Goal: Task Accomplishment & Management: Manage account settings

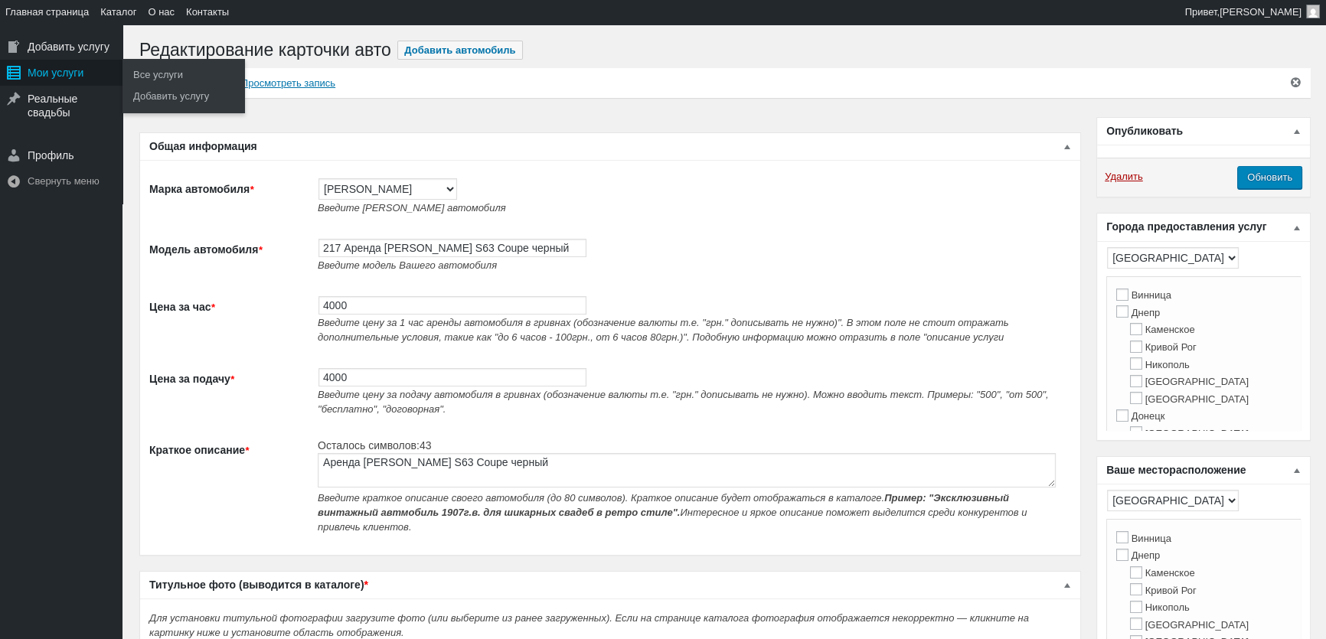
click at [30, 67] on div "Мои услуги" at bounding box center [61, 73] width 123 height 26
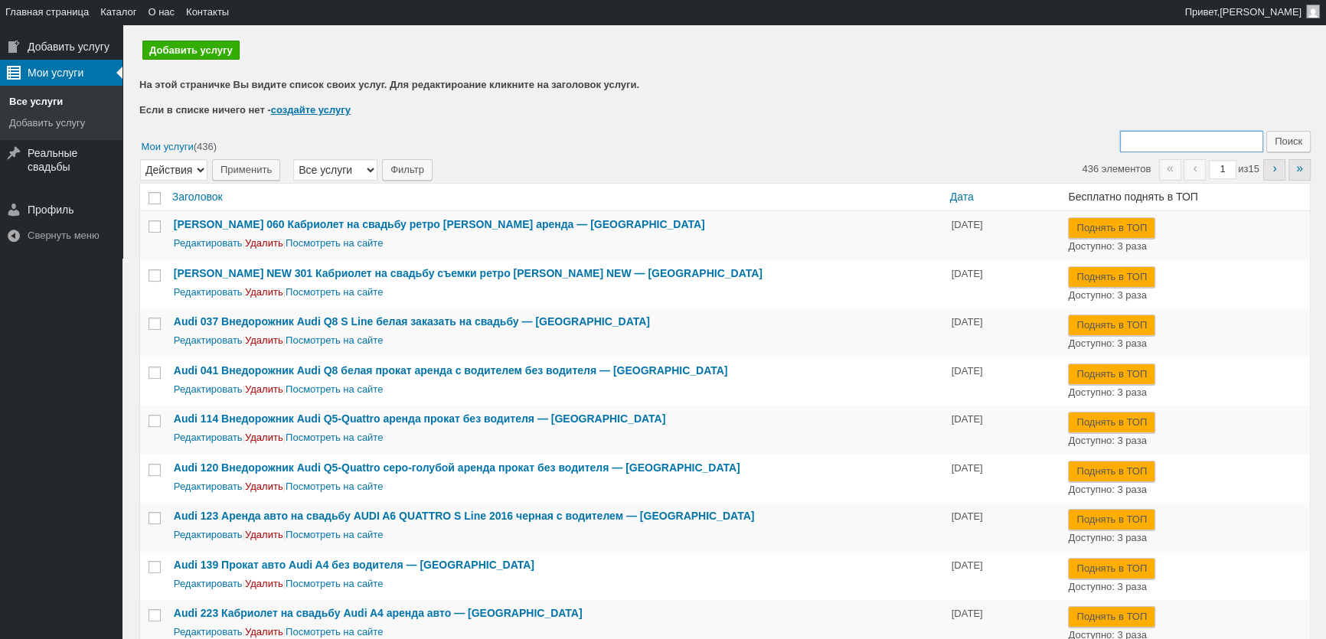
click at [1167, 151] on input "Поиск:" at bounding box center [1191, 141] width 143 height 21
type input "410"
click at [1267, 131] on input "Поиск" at bounding box center [1289, 141] width 44 height 21
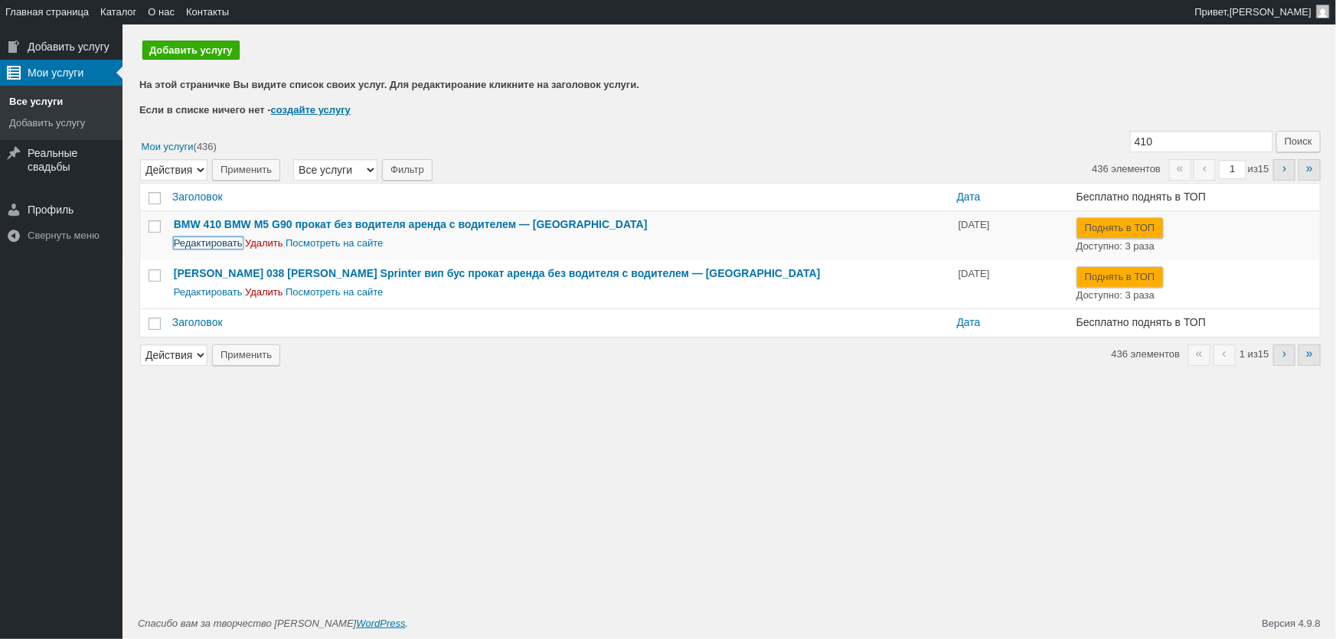
click at [216, 245] on link "Редактировать" at bounding box center [208, 242] width 69 height 11
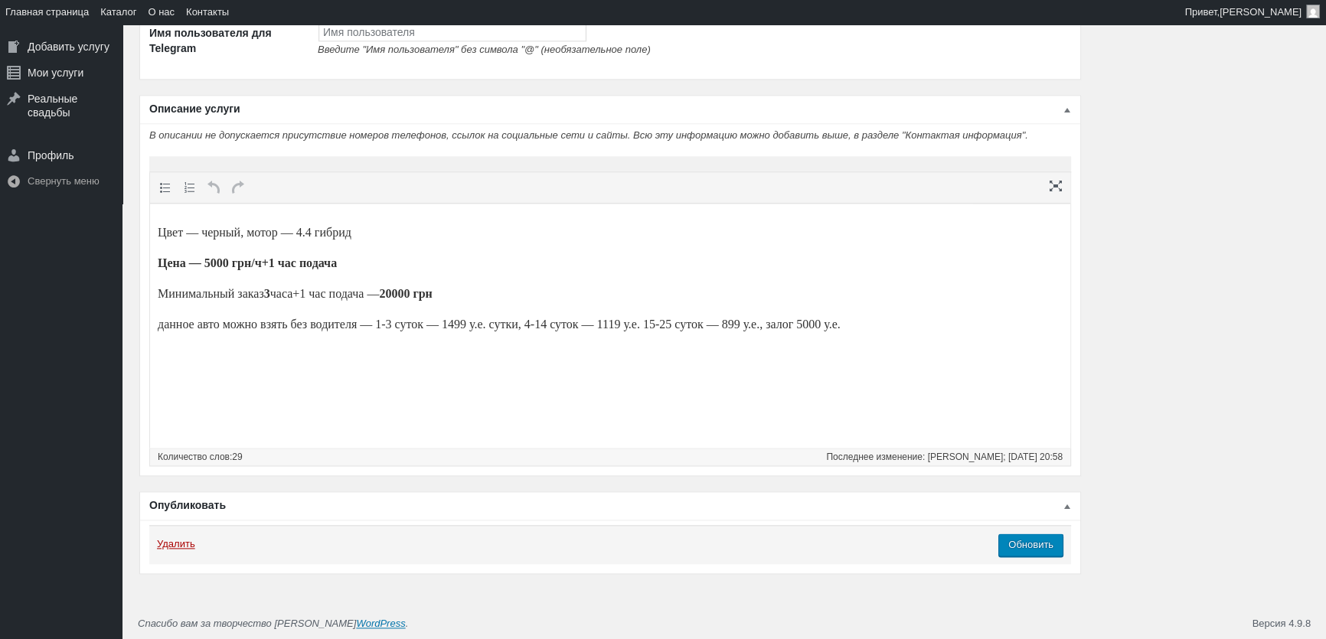
scroll to position [2281, 0]
click at [439, 324] on p "данное авто можно взять без водителя — 1-3 суток — 1499 у.е. сутки, 4-14 суток …" at bounding box center [610, 325] width 905 height 18
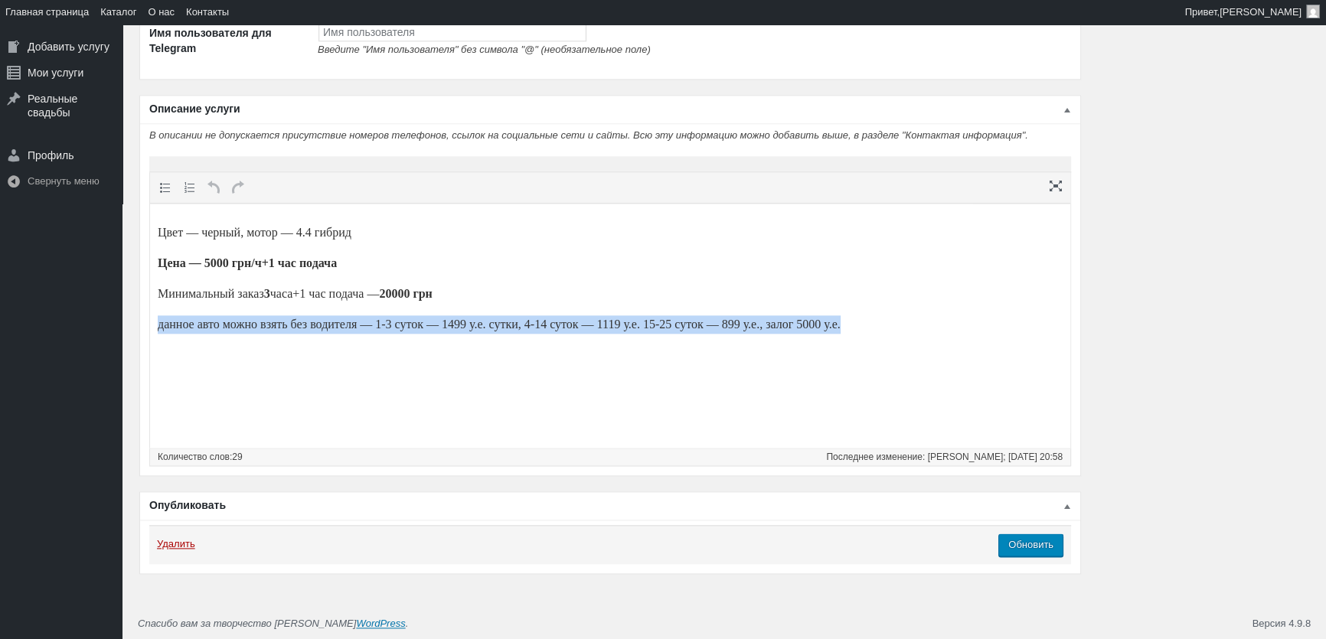
paste body
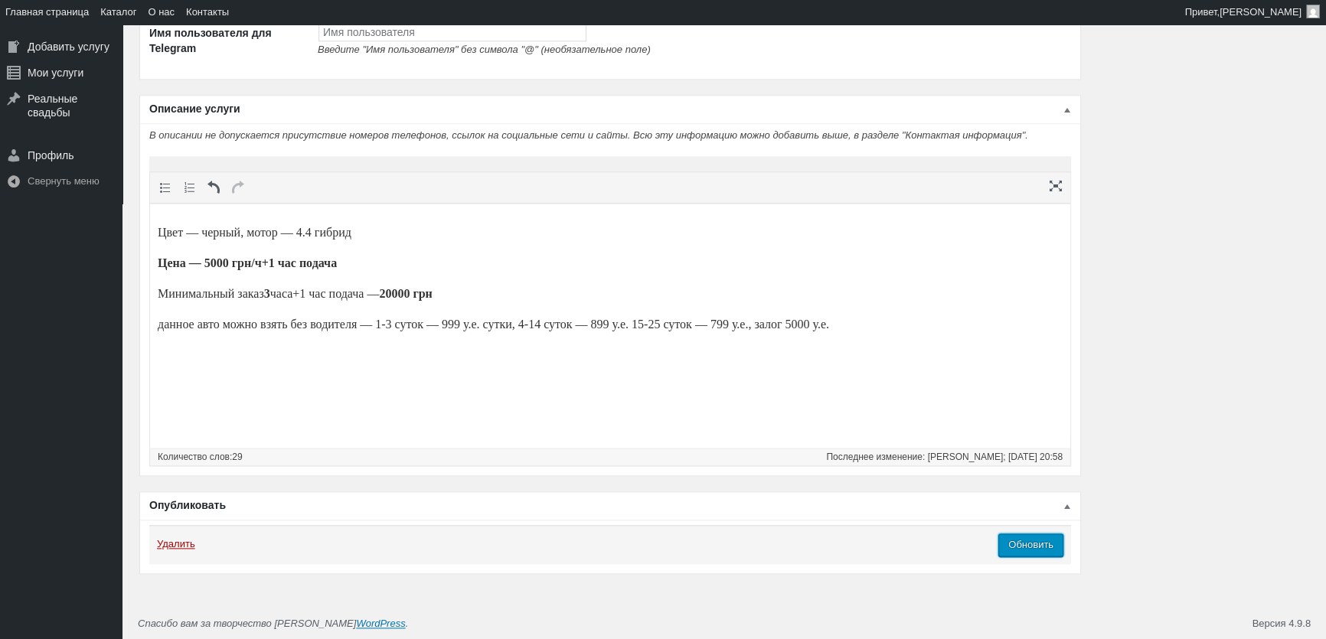
click at [1039, 544] on input "Обновить" at bounding box center [1031, 545] width 65 height 23
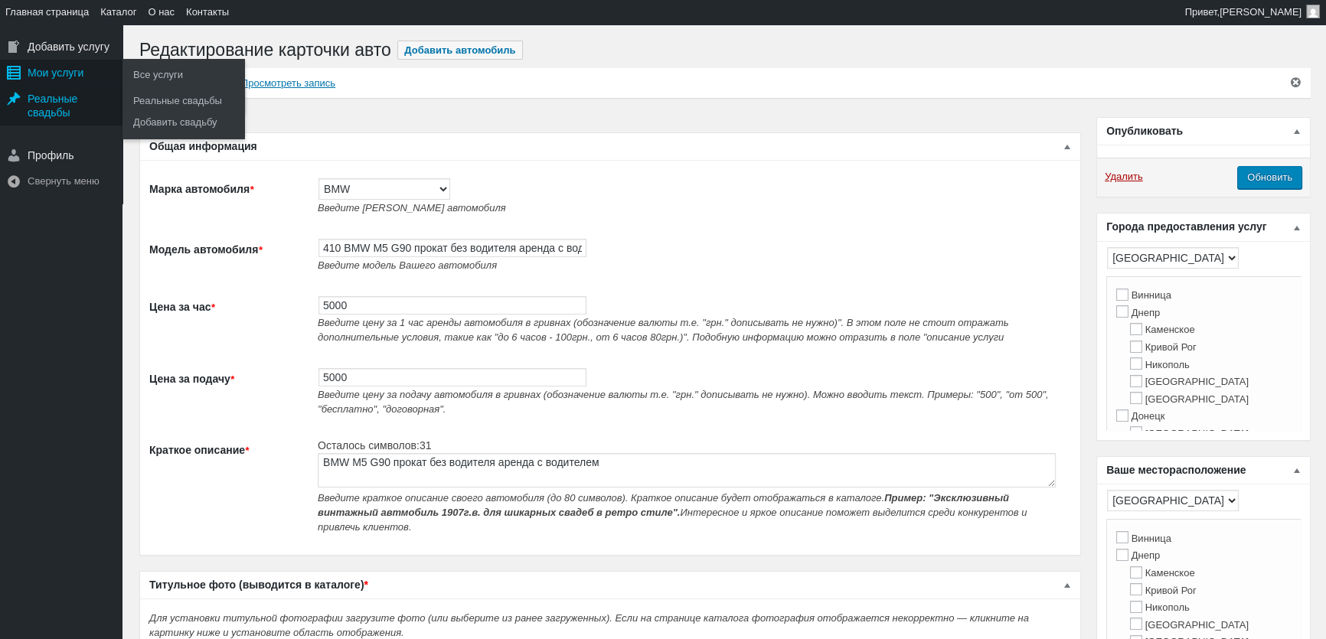
click at [45, 76] on div "Мои услуги" at bounding box center [61, 73] width 123 height 26
